Goal: Transaction & Acquisition: Purchase product/service

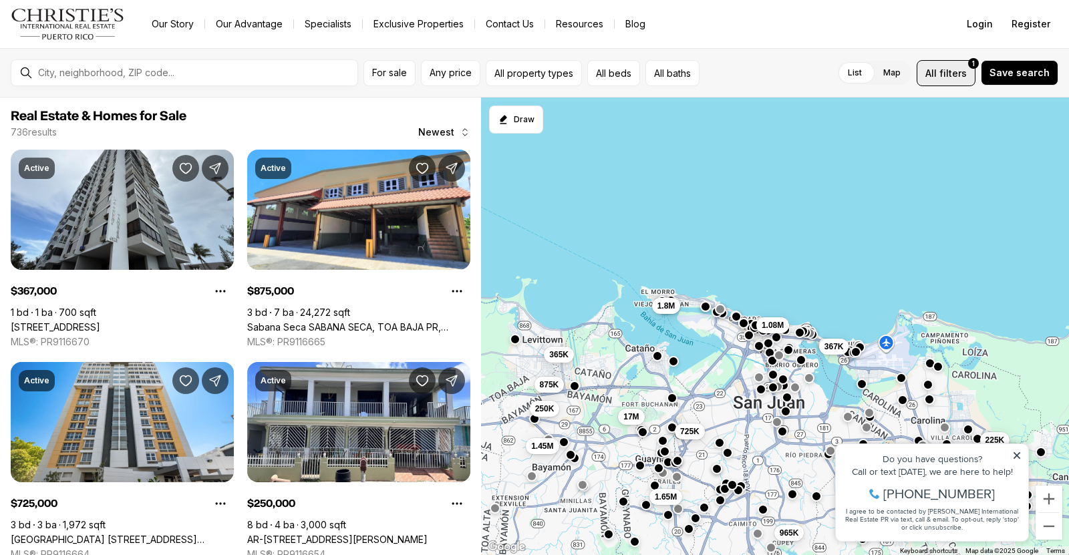
click at [949, 84] on button "All filters 1" at bounding box center [946, 73] width 59 height 26
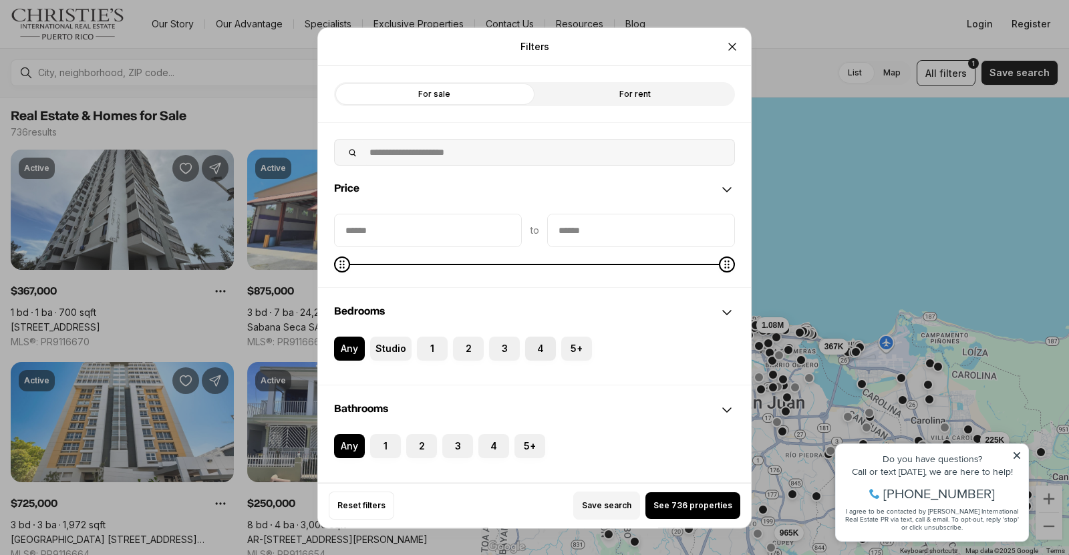
click at [532, 351] on label "4" at bounding box center [540, 348] width 31 height 24
click at [532, 349] on button "4" at bounding box center [531, 342] width 13 height 13
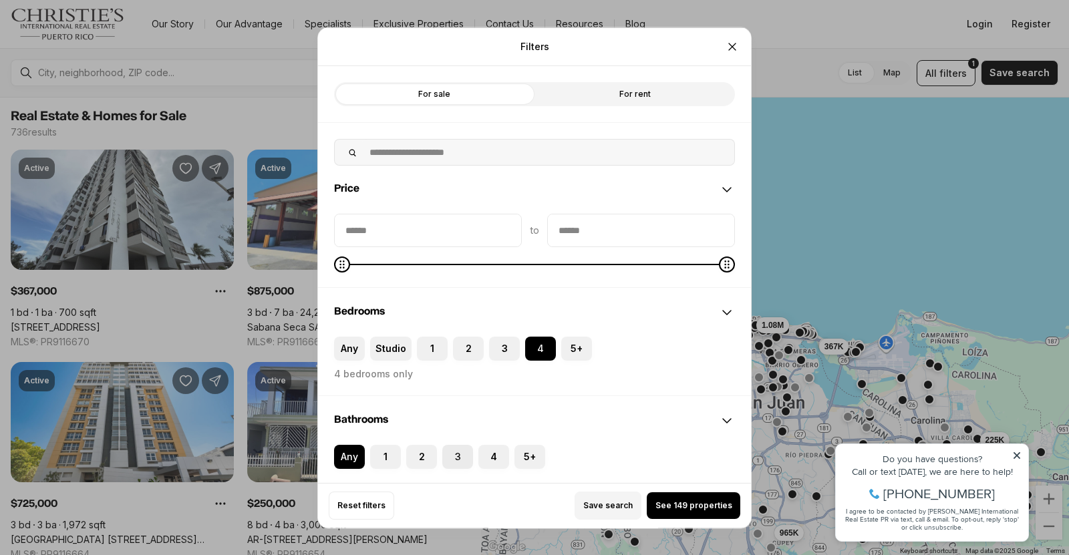
click at [464, 455] on label "3" at bounding box center [457, 456] width 31 height 24
click at [456, 455] on button "3" at bounding box center [448, 450] width 13 height 13
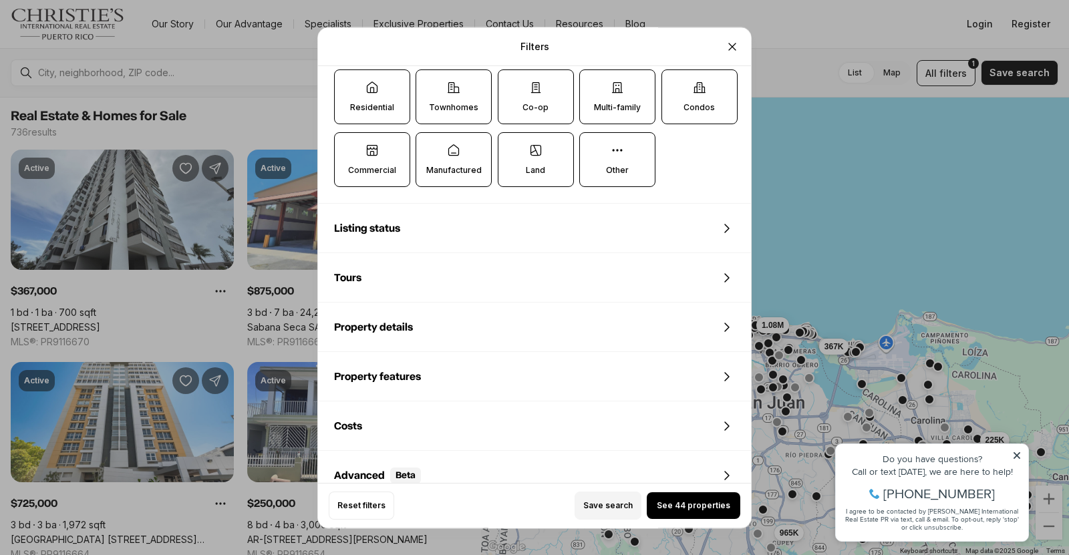
scroll to position [484, 0]
click at [698, 510] on span "See 44 properties" at bounding box center [693, 505] width 73 height 11
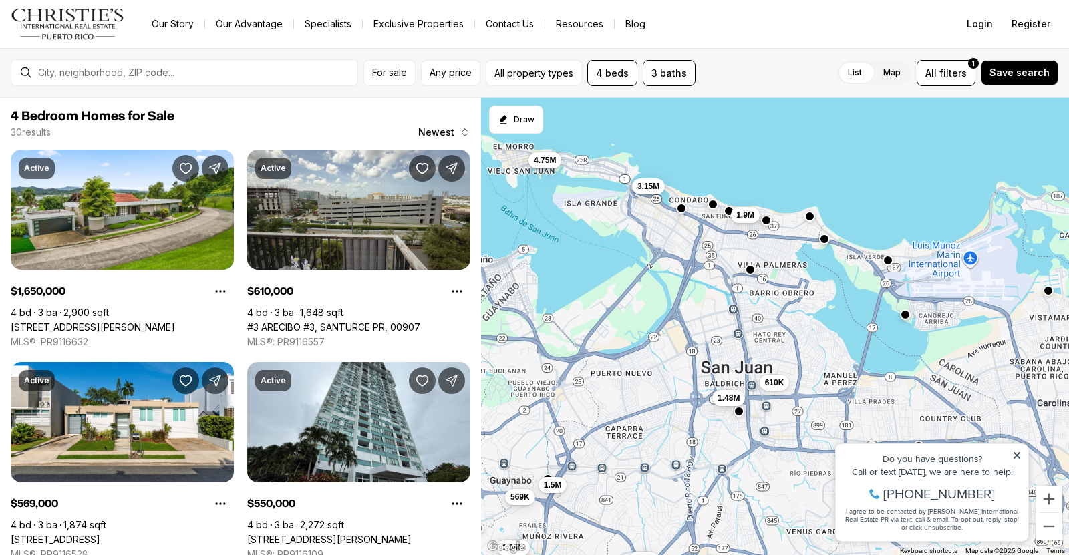
drag, startPoint x: 812, startPoint y: 279, endPoint x: 797, endPoint y: 320, distance: 43.3
click at [797, 320] on div "610K 398K 550K 3.15M 4.75M 1.48M 725K 1.9M 1.2M 1.65M 569K 1.5M" at bounding box center [775, 327] width 588 height 458
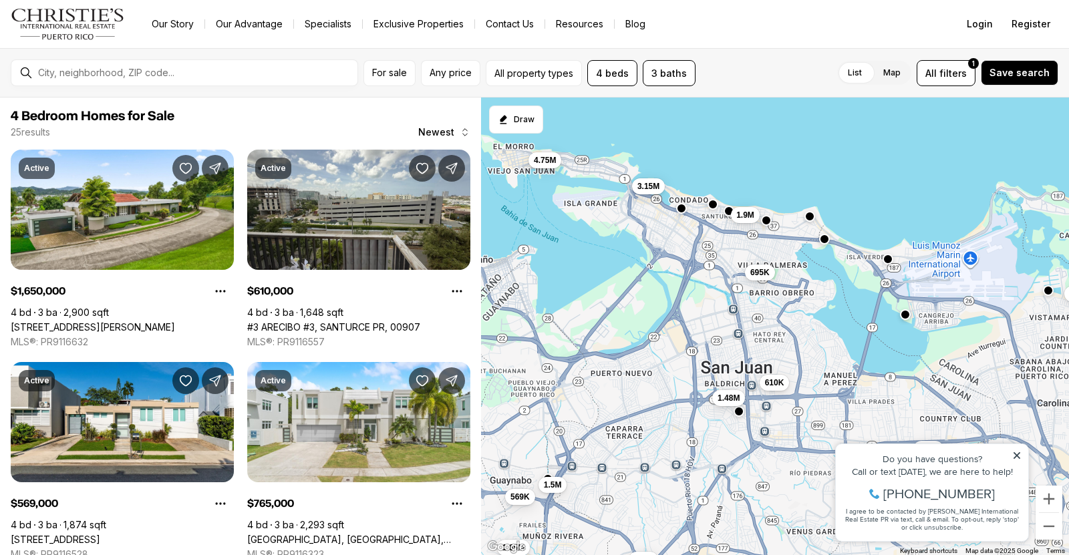
click at [888, 263] on button "button" at bounding box center [887, 259] width 11 height 11
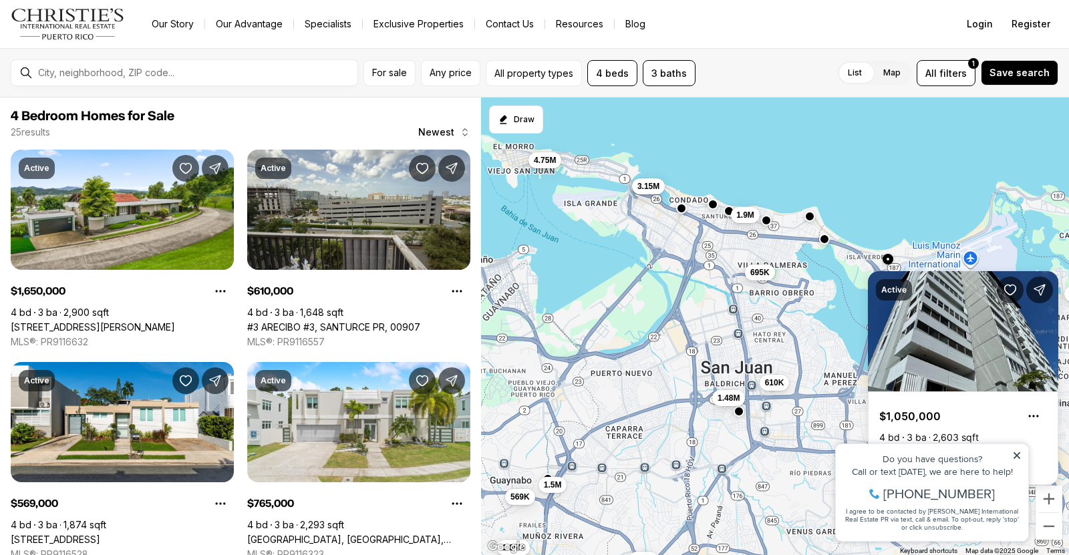
click at [1016, 456] on icon at bounding box center [1016, 455] width 7 height 7
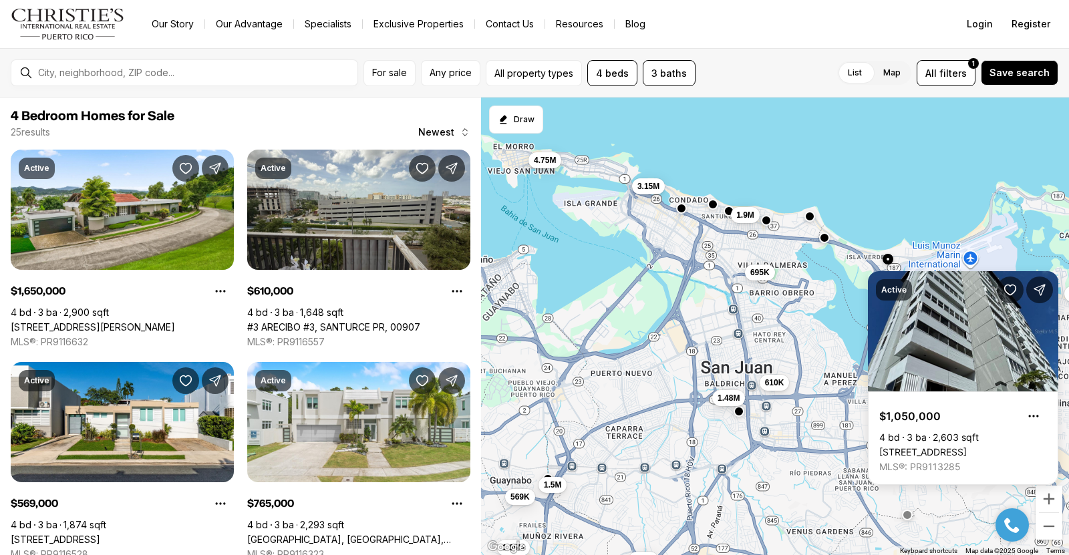
click at [825, 239] on button "button" at bounding box center [824, 237] width 11 height 11
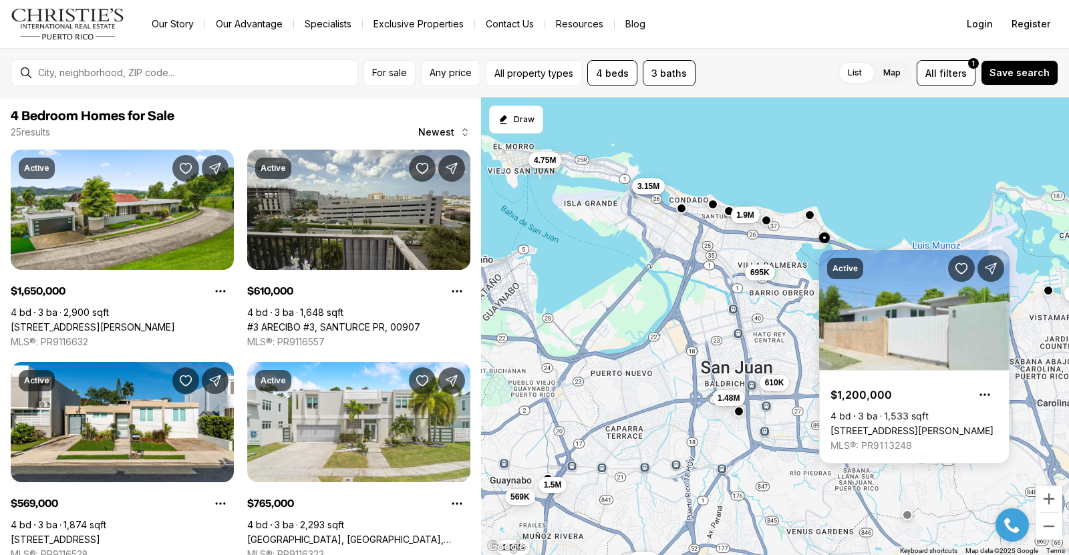
click at [812, 216] on button "button" at bounding box center [809, 215] width 11 height 11
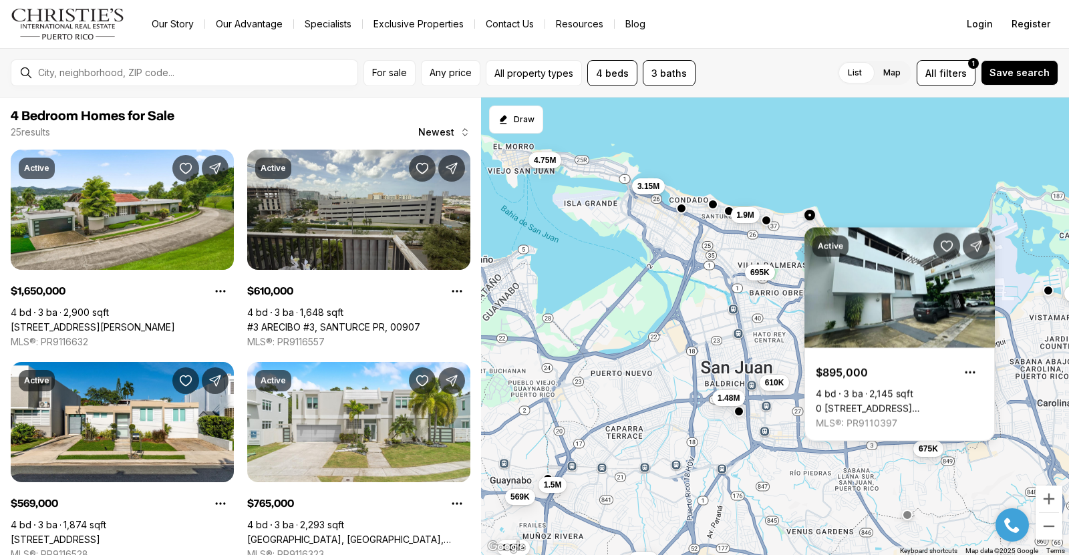
click at [907, 202] on div "610K 398K 3.15M 4.75M 1.48M 675K 695K 1.9M 1.65M 569K 1.5M 765K" at bounding box center [775, 327] width 588 height 458
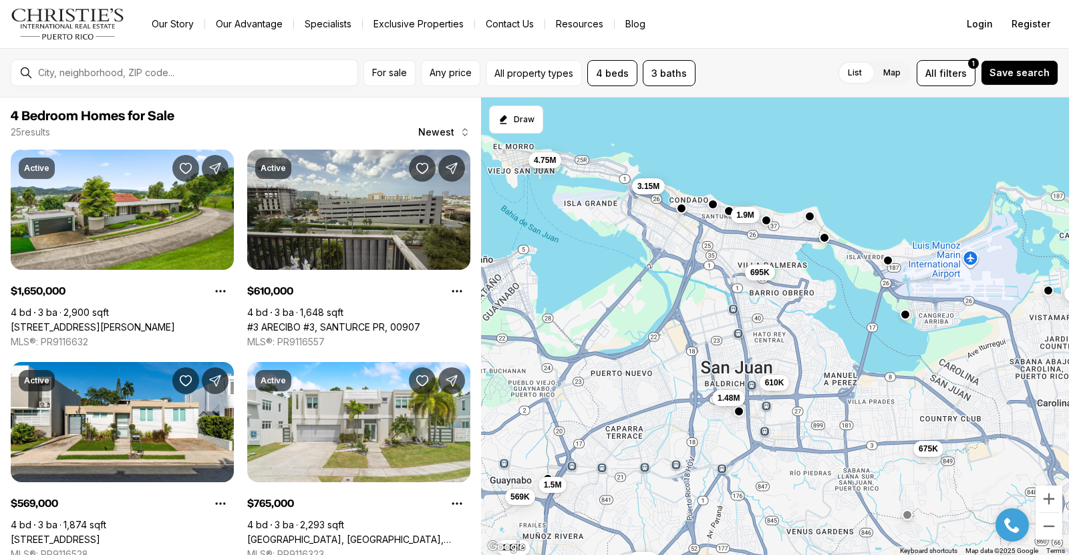
click at [828, 241] on button "button" at bounding box center [824, 237] width 11 height 11
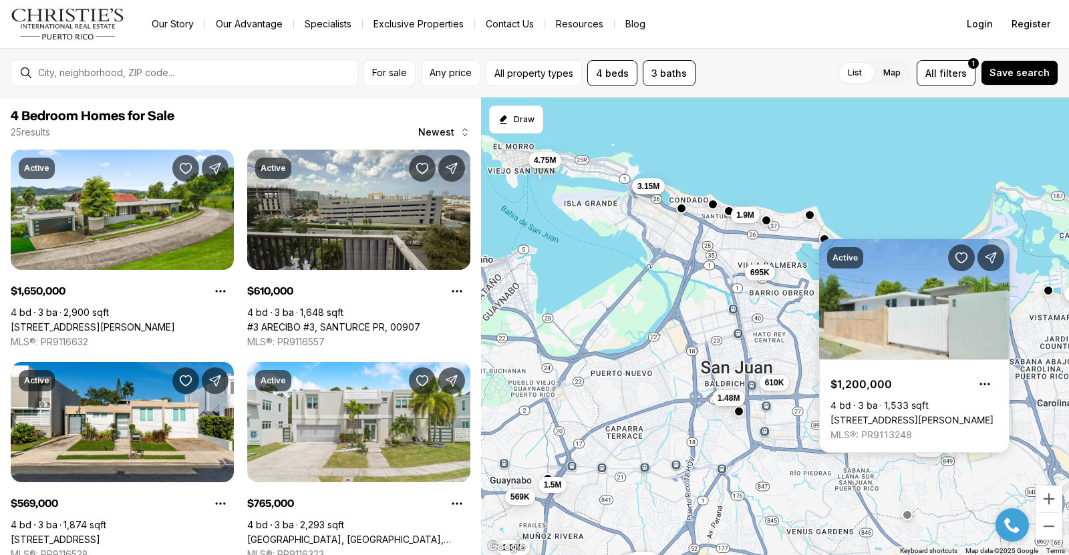
click at [809, 215] on button "button" at bounding box center [809, 215] width 11 height 11
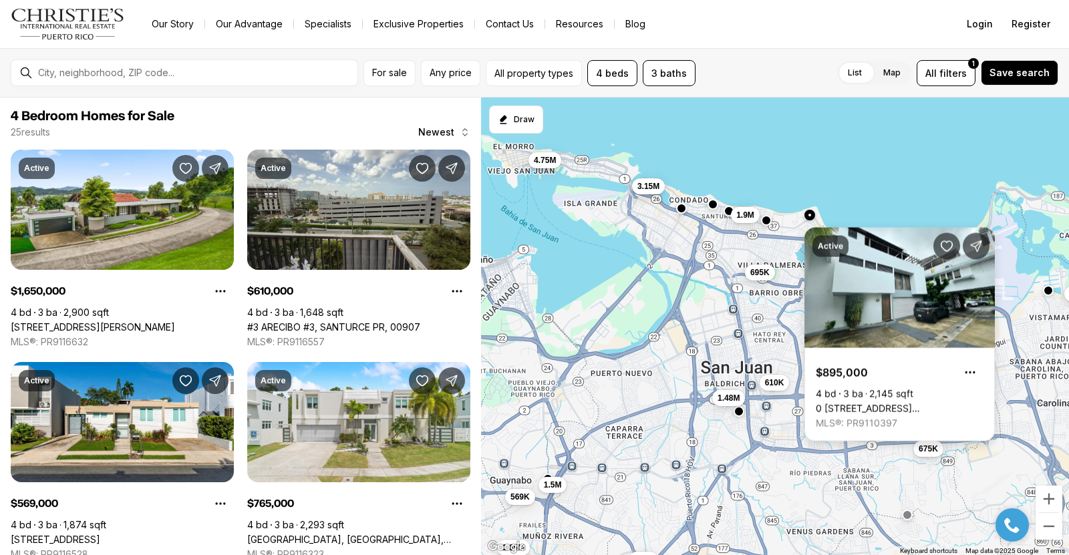
click at [856, 403] on link "0 [STREET_ADDRESS][PERSON_NAME]" at bounding box center [900, 409] width 168 height 12
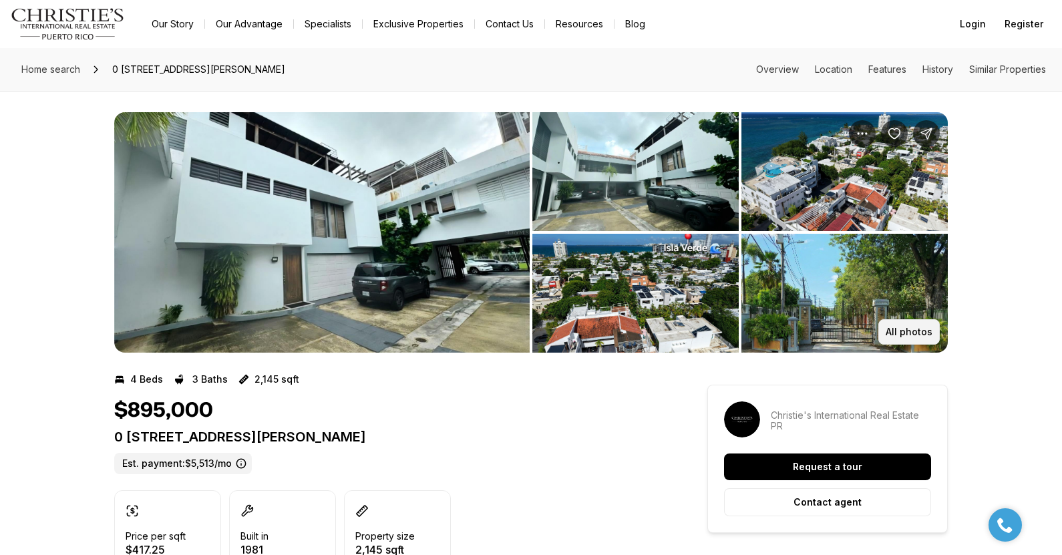
click at [917, 331] on p "All photos" at bounding box center [909, 332] width 47 height 11
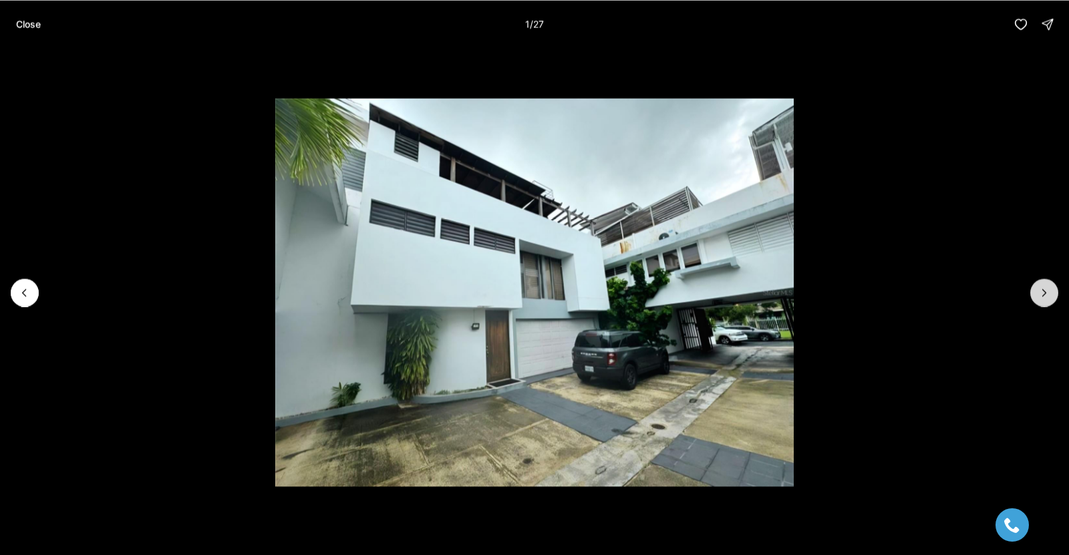
click at [1042, 299] on icon "Next slide" at bounding box center [1043, 292] width 13 height 13
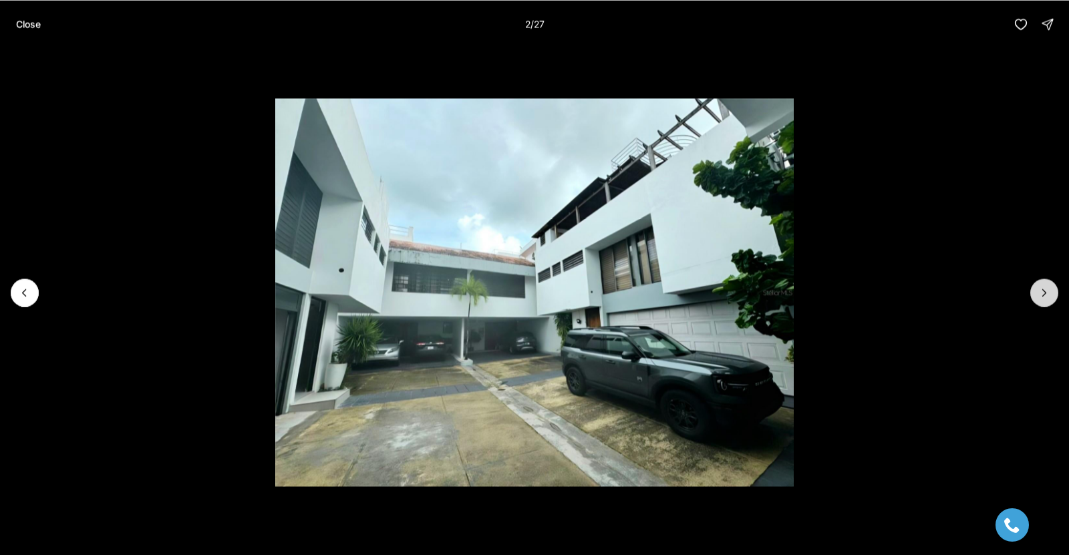
click at [1042, 299] on icon "Next slide" at bounding box center [1043, 292] width 13 height 13
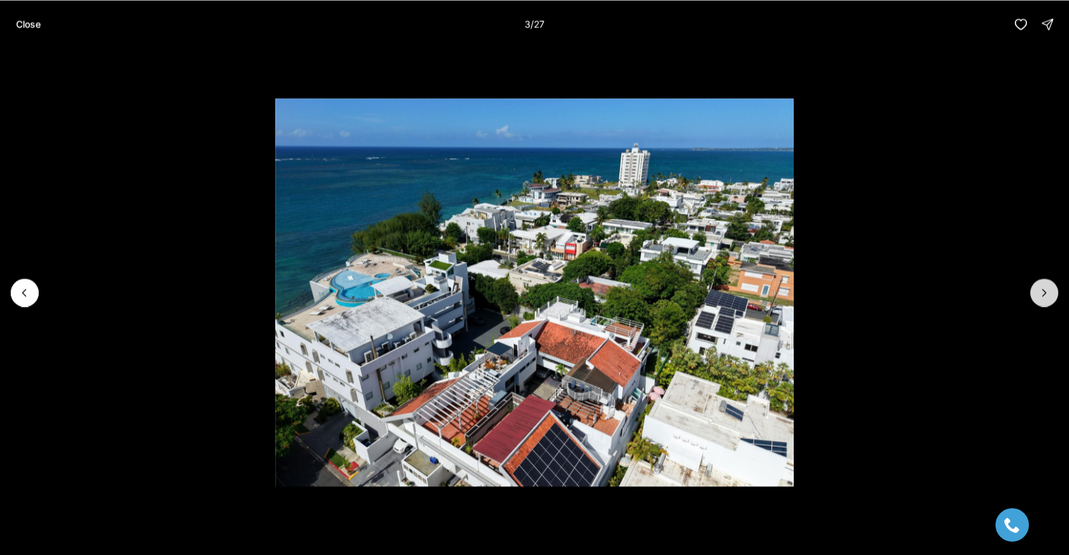
click at [1042, 299] on icon "Next slide" at bounding box center [1043, 292] width 13 height 13
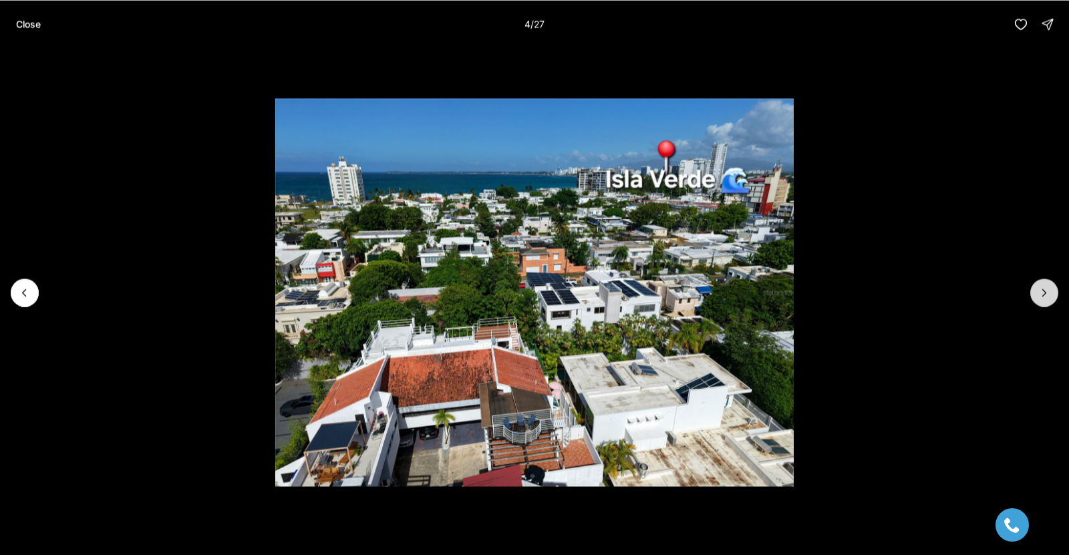
click at [1042, 299] on icon "Next slide" at bounding box center [1043, 292] width 13 height 13
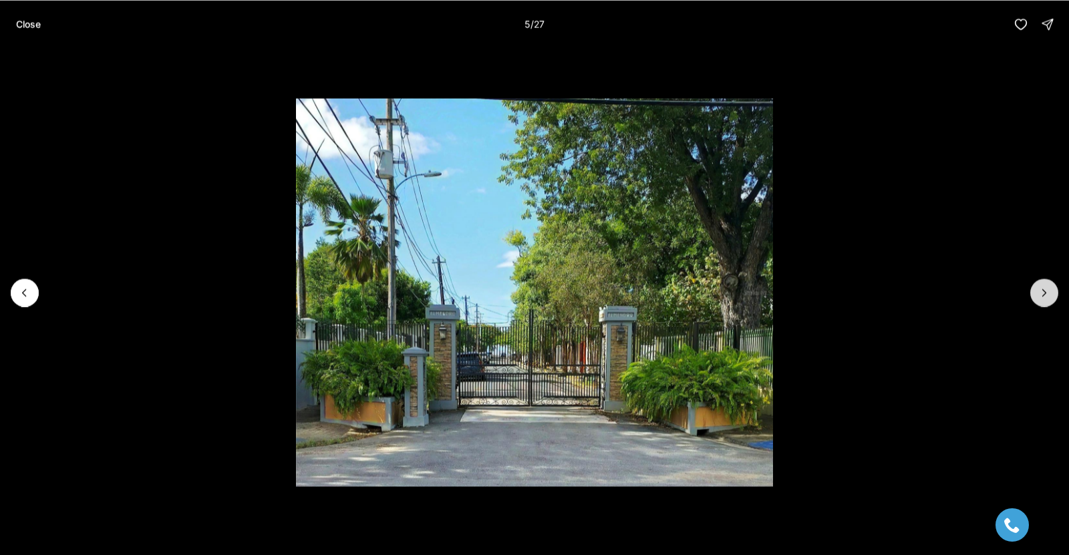
click at [1042, 299] on icon "Next slide" at bounding box center [1043, 292] width 13 height 13
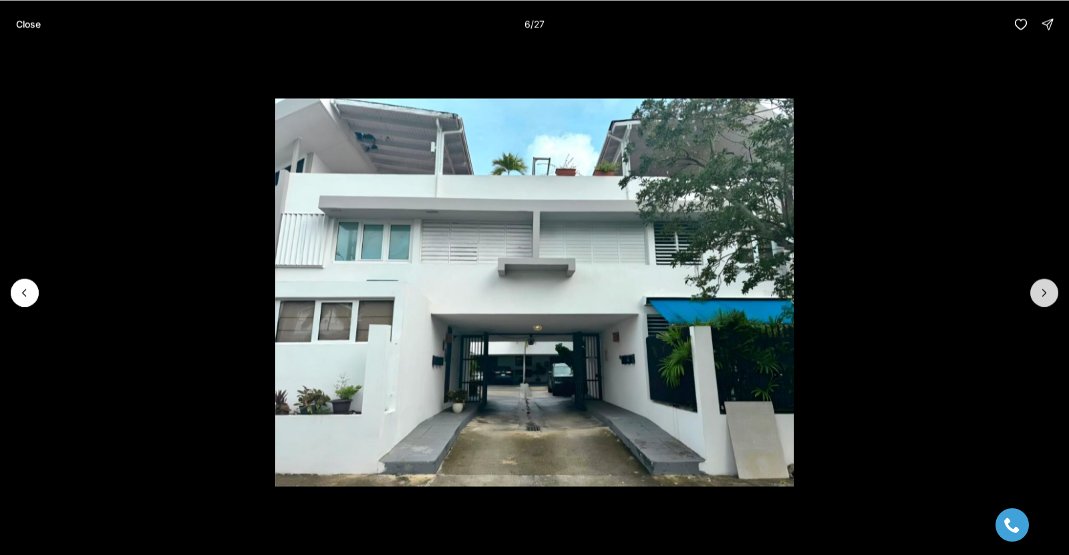
click at [1042, 299] on icon "Next slide" at bounding box center [1043, 292] width 13 height 13
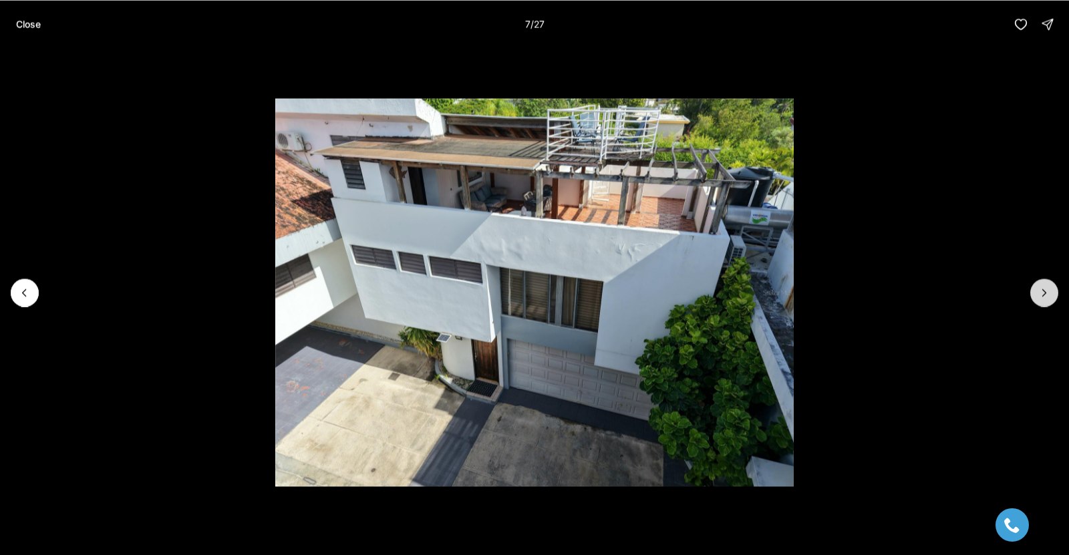
click at [1042, 299] on icon "Next slide" at bounding box center [1043, 292] width 13 height 13
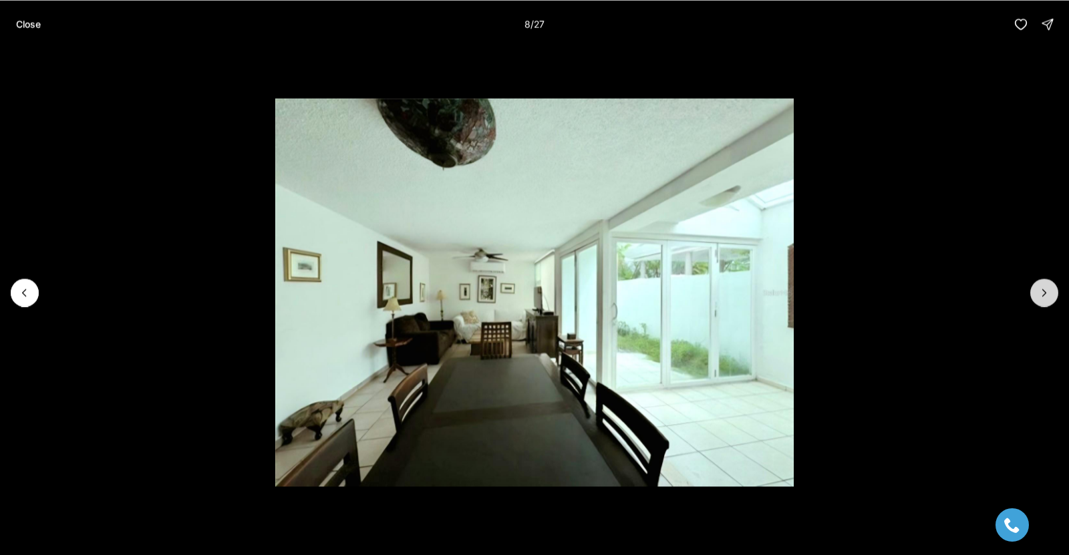
click at [1042, 298] on icon "Next slide" at bounding box center [1043, 292] width 13 height 13
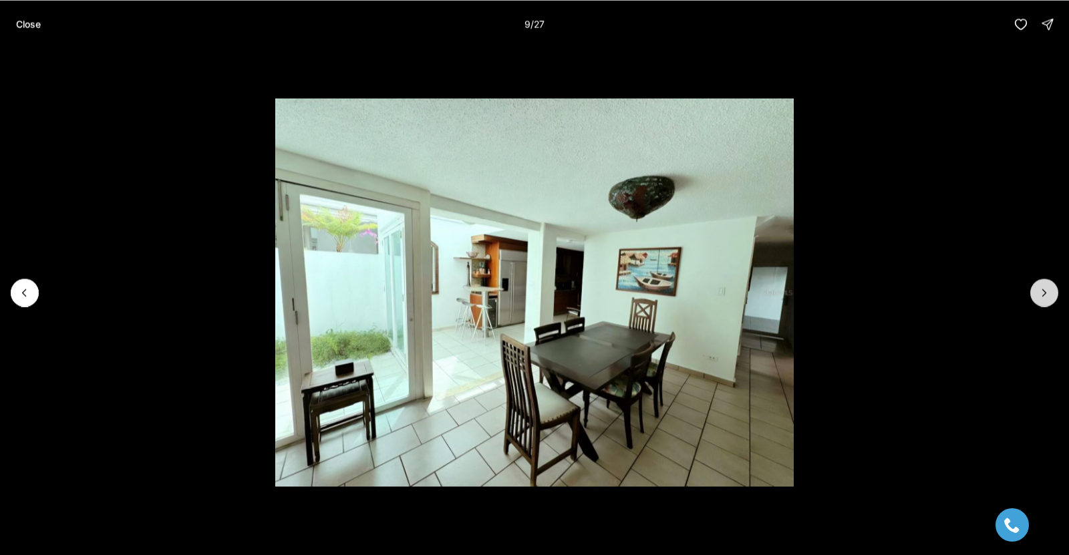
click at [1042, 298] on icon "Next slide" at bounding box center [1043, 292] width 13 height 13
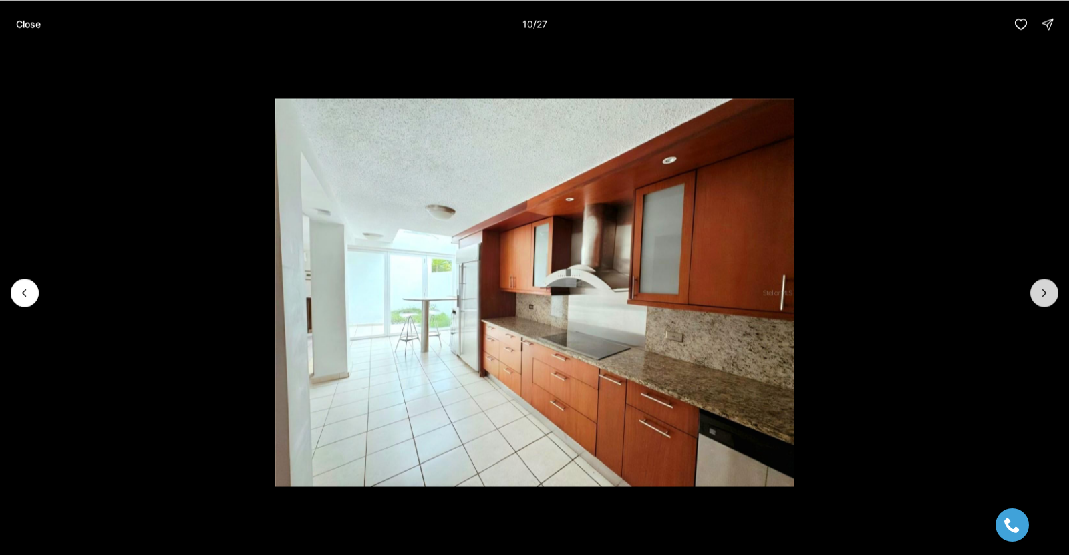
click at [1042, 298] on icon "Next slide" at bounding box center [1043, 292] width 13 height 13
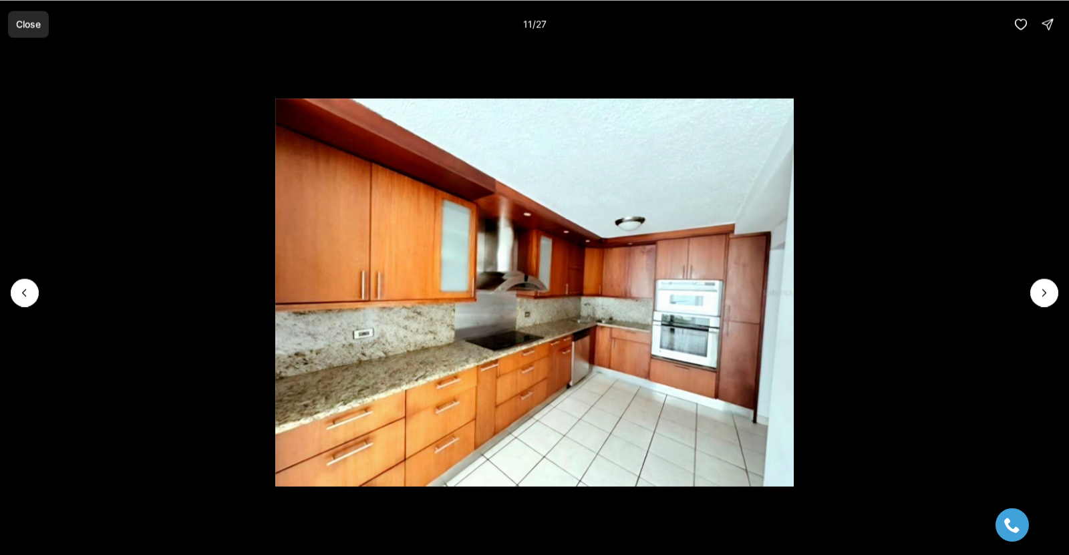
click at [45, 20] on button "Close" at bounding box center [28, 24] width 41 height 27
